Goal: Task Accomplishment & Management: Complete application form

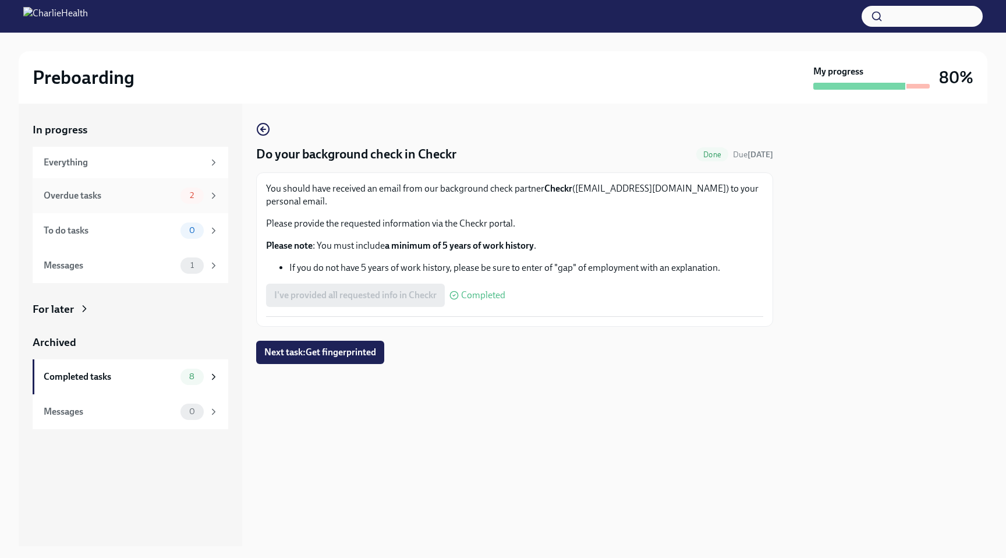
click at [193, 195] on span "2" at bounding box center [192, 195] width 18 height 9
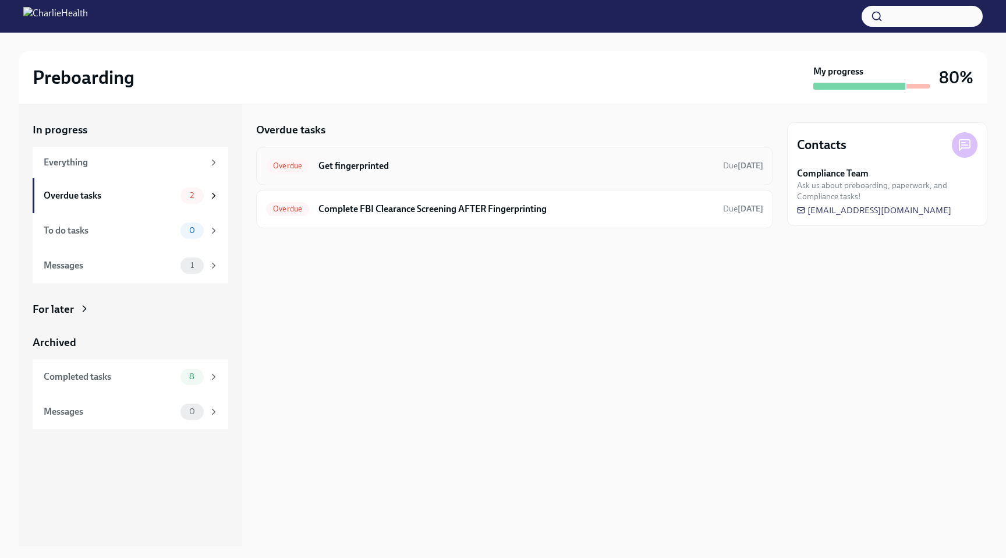
click at [465, 160] on h6 "Get fingerprinted" at bounding box center [515, 165] width 395 height 13
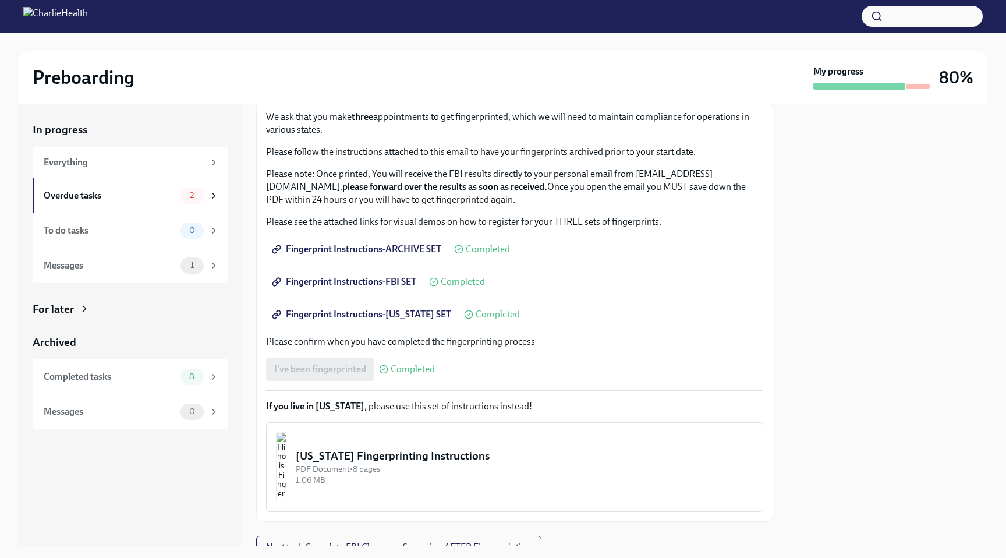
scroll to position [122, 0]
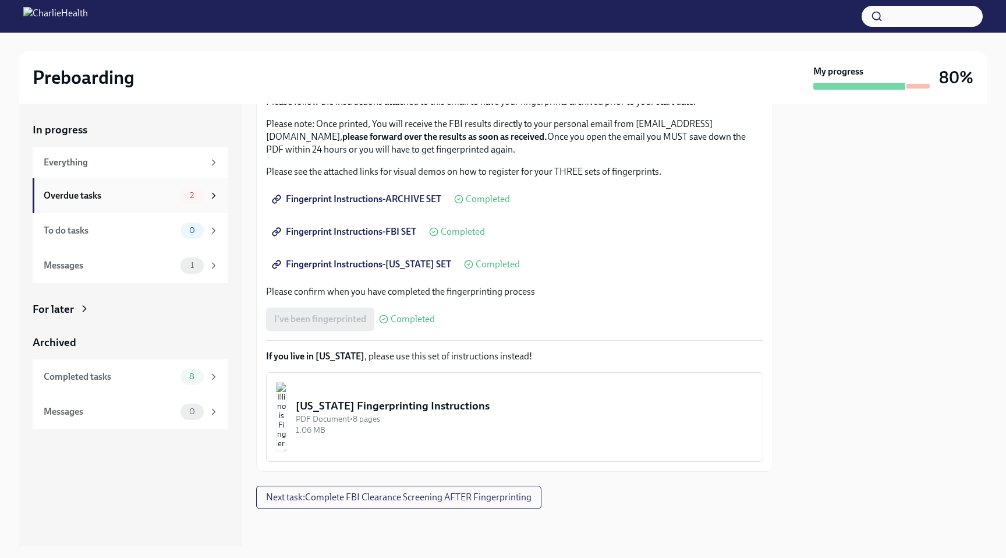
click at [165, 196] on div "Overdue tasks" at bounding box center [110, 195] width 132 height 13
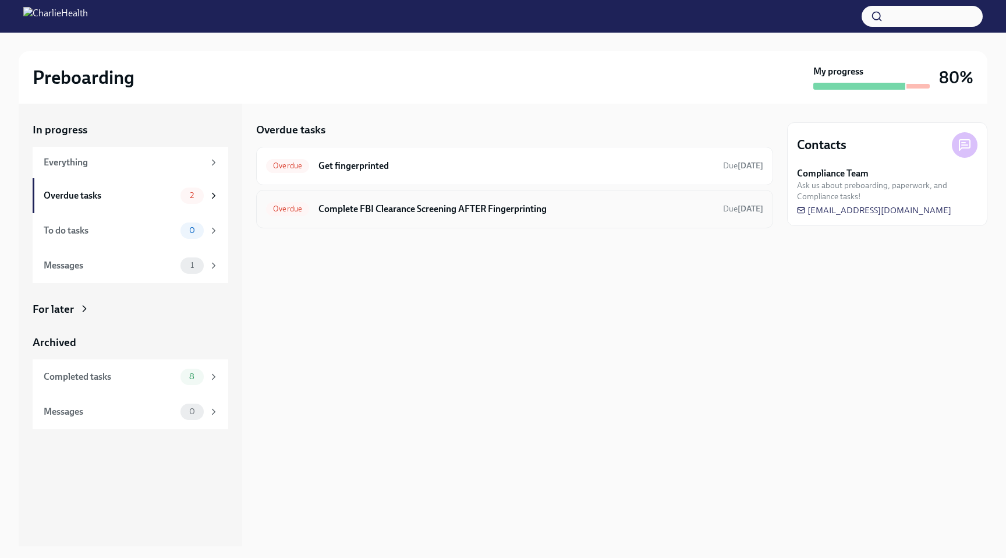
click at [383, 208] on h6 "Complete FBI Clearance Screening AFTER Fingerprinting" at bounding box center [515, 209] width 395 height 13
